Goal: Entertainment & Leisure: Consume media (video, audio)

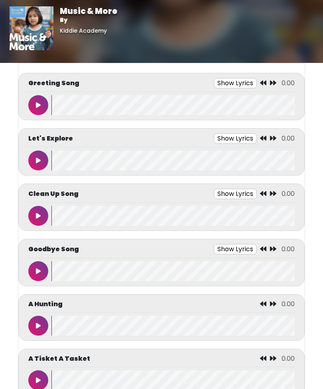
click at [36, 104] on icon at bounding box center [38, 105] width 5 height 6
click at [127, 100] on wave at bounding box center [172, 105] width 243 height 20
click at [226, 83] on button "Show Lyrics" at bounding box center [220, 83] width 43 height 10
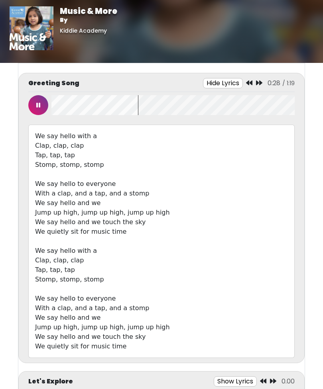
click at [231, 85] on button "Hide Lyrics" at bounding box center [223, 83] width 40 height 10
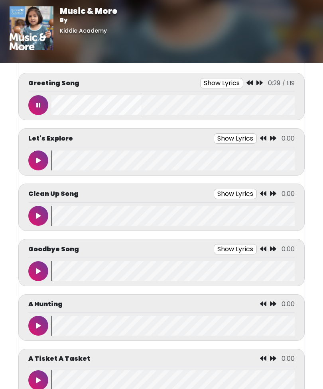
click at [39, 104] on icon at bounding box center [38, 105] width 4 height 6
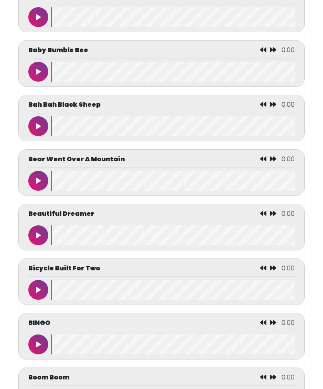
scroll to position [530, 0]
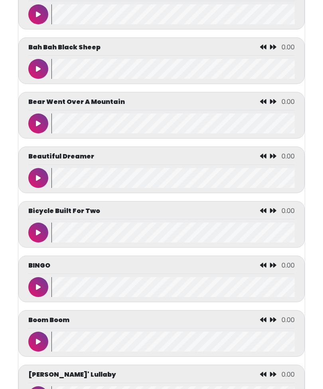
click at [38, 182] on icon at bounding box center [38, 178] width 5 height 6
click at [118, 180] on wave at bounding box center [172, 178] width 243 height 20
click at [41, 176] on button at bounding box center [38, 178] width 20 height 20
